Goal: Task Accomplishment & Management: Manage account settings

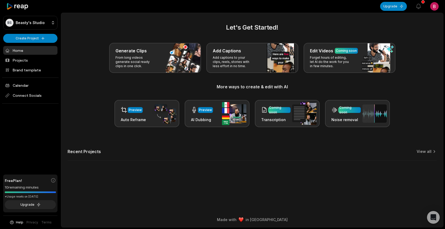
click at [433, 5] on html "BS Beasty's Studio Create Project Home Projects Brand template Calendar Connect…" at bounding box center [222, 114] width 445 height 229
drag, startPoint x: 392, startPoint y: 24, endPoint x: 445, endPoint y: 24, distance: 52.2
click at [445, 24] on div "Beasty [EMAIL_ADDRESS][DOMAIN_NAME] Settings Sign Out" at bounding box center [415, 31] width 59 height 36
copy p "[EMAIL_ADDRESS][DOMAIN_NAME]"
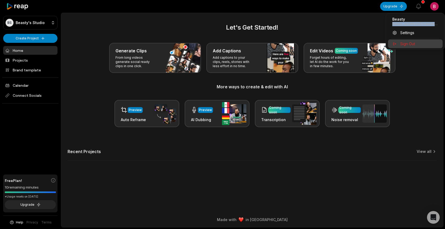
click at [406, 40] on div "Sign Out" at bounding box center [415, 43] width 55 height 9
